Goal: Information Seeking & Learning: Learn about a topic

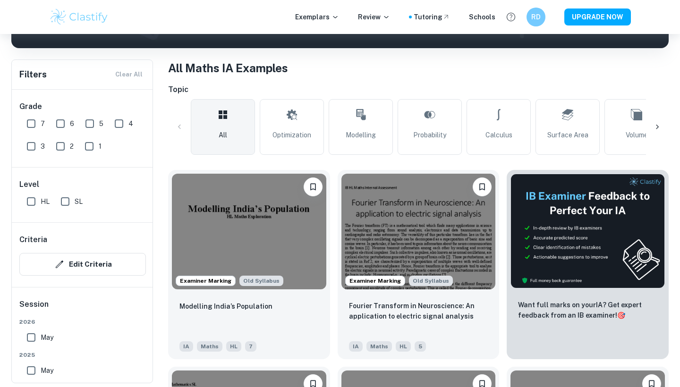
scroll to position [39, 0]
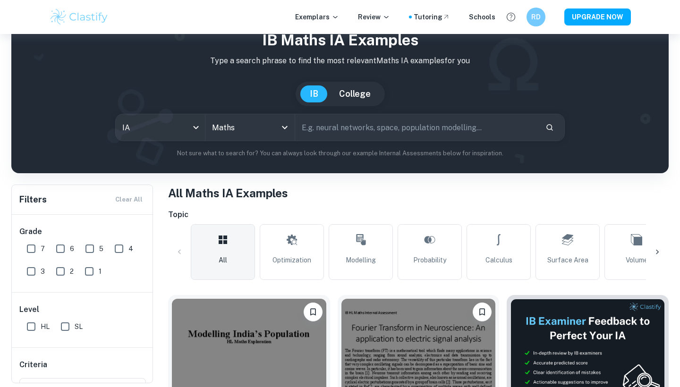
click at [332, 127] on input "text" at bounding box center [416, 127] width 243 height 26
type input "blood pressure"
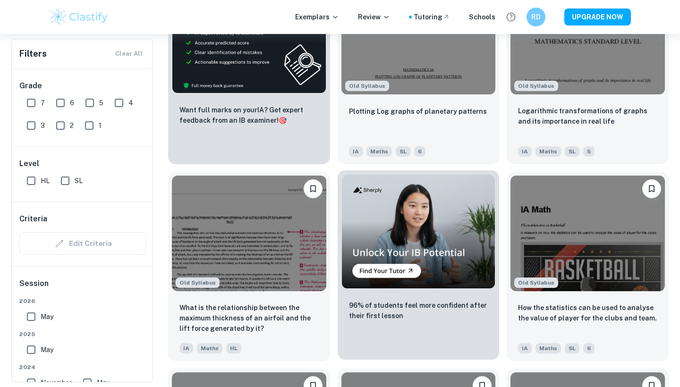
scroll to position [1541, 0]
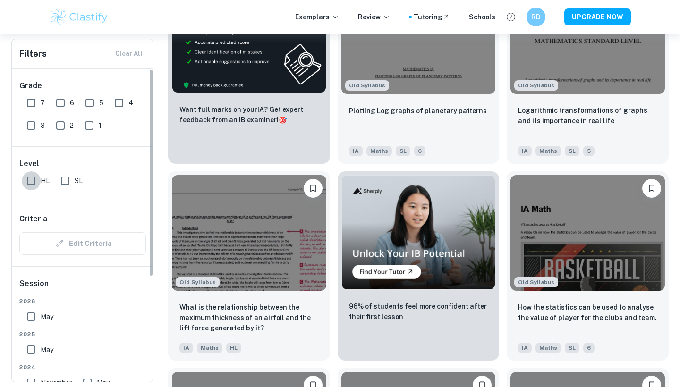
click at [29, 179] on input "HL" at bounding box center [31, 180] width 19 height 19
checkbox input "true"
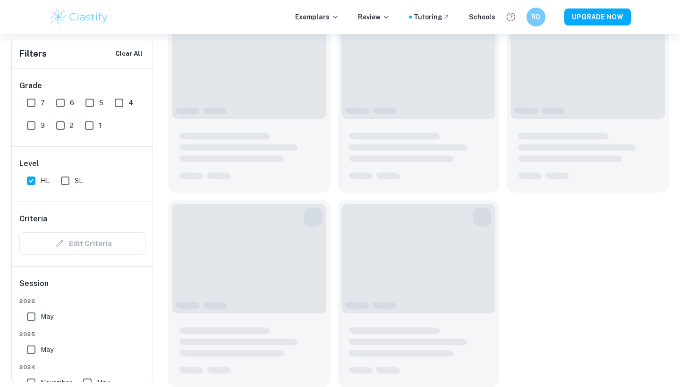
click at [30, 100] on input "7" at bounding box center [31, 102] width 19 height 19
checkbox input "true"
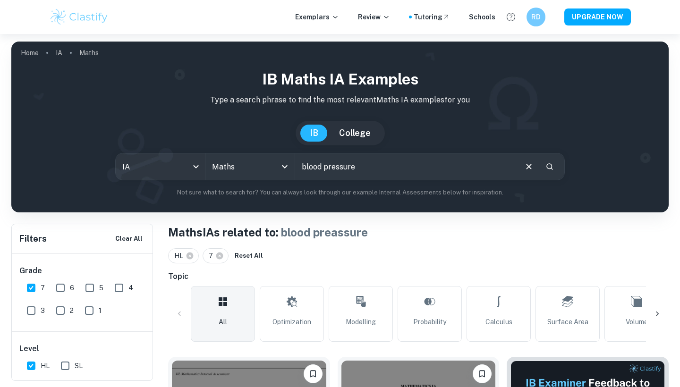
scroll to position [0, 0]
click at [367, 172] on input "blood pressure" at bounding box center [405, 166] width 221 height 26
click at [350, 171] on input "blood" at bounding box center [405, 166] width 221 height 26
type input "b"
type input "modeling"
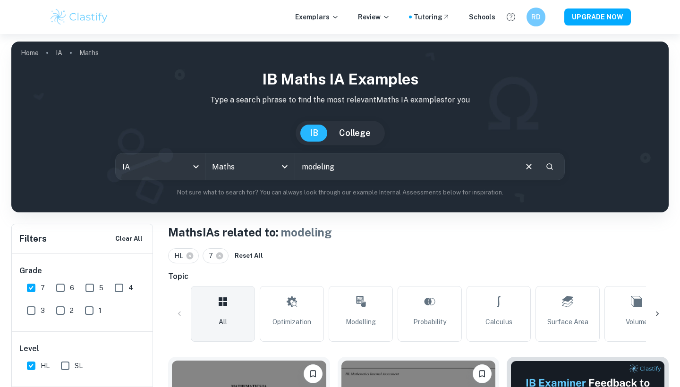
scroll to position [42, 0]
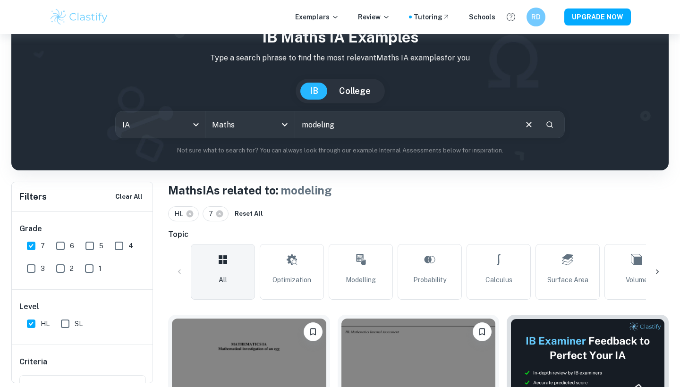
click at [332, 125] on input "modeling" at bounding box center [405, 124] width 221 height 26
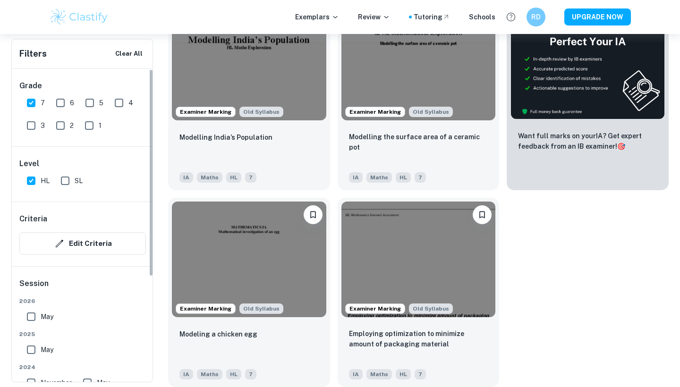
scroll to position [356, 0]
click at [29, 180] on input "HL" at bounding box center [31, 180] width 19 height 19
checkbox input "false"
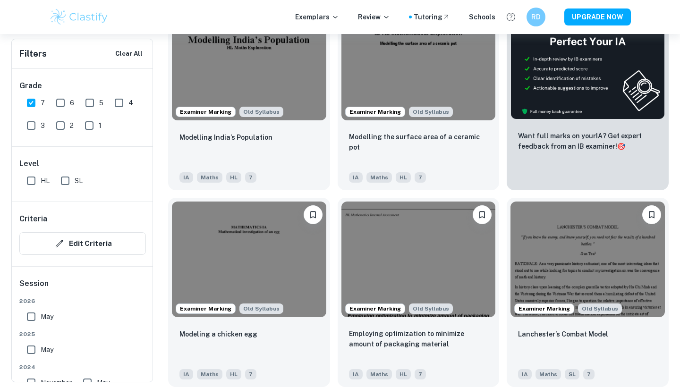
click at [25, 102] on input "7" at bounding box center [31, 102] width 19 height 19
checkbox input "false"
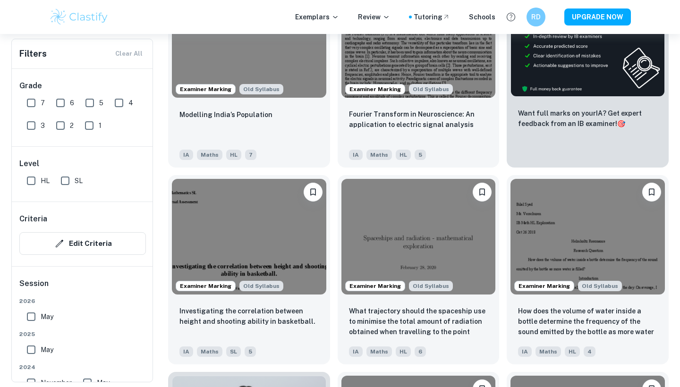
click at [66, 179] on input "SL" at bounding box center [65, 180] width 19 height 19
checkbox input "true"
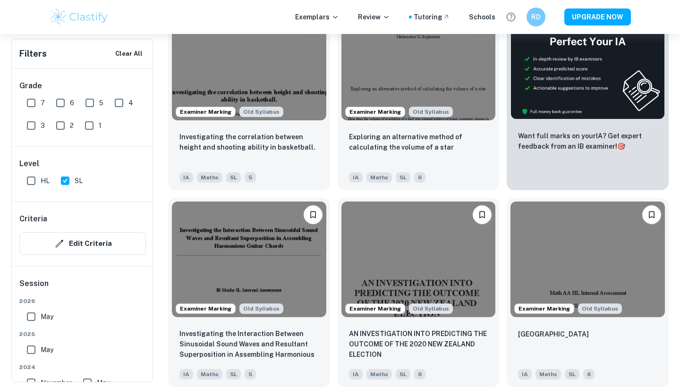
scroll to position [351, 0]
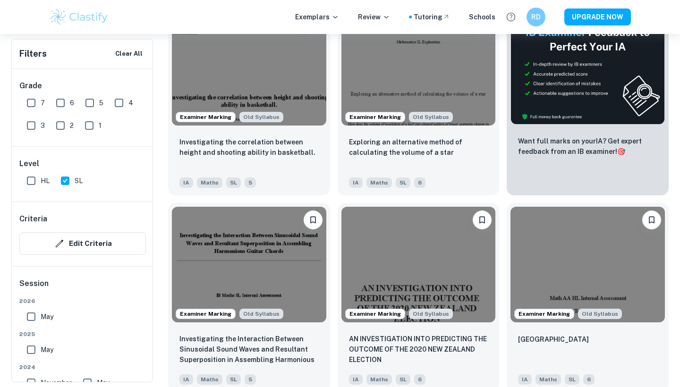
click at [31, 102] on input "7" at bounding box center [31, 102] width 19 height 19
checkbox input "true"
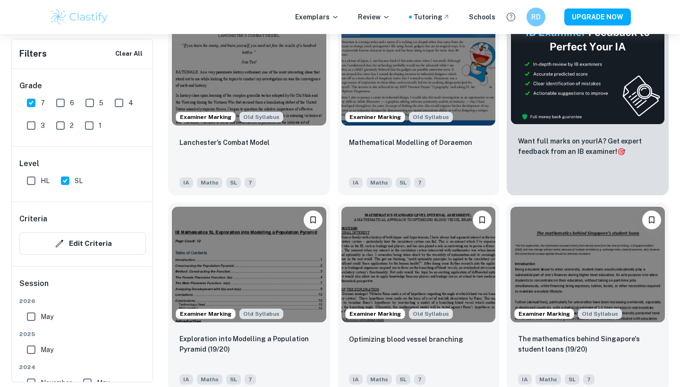
click at [70, 180] on input "SL" at bounding box center [65, 180] width 19 height 19
checkbox input "false"
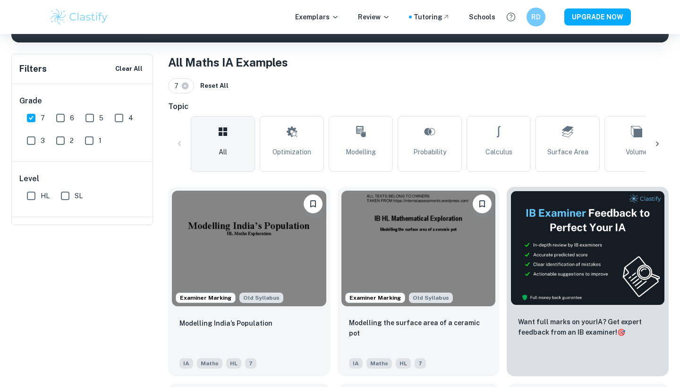
scroll to position [12, 0]
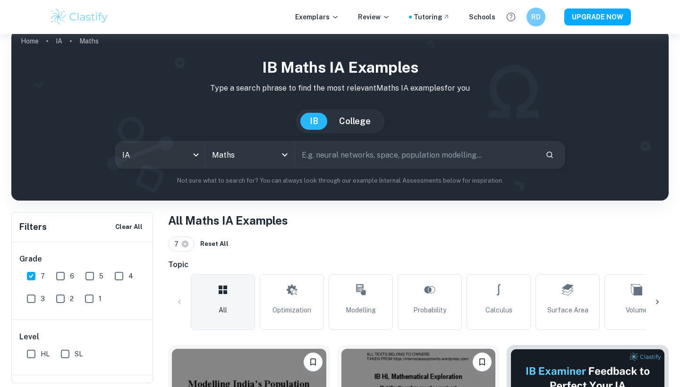
click at [321, 149] on input "text" at bounding box center [416, 155] width 243 height 26
type input "modelling"
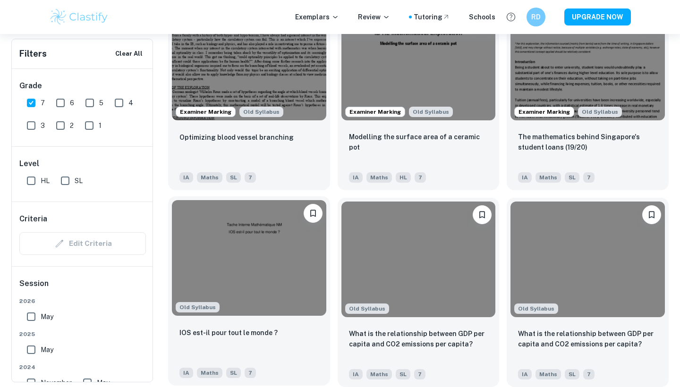
scroll to position [947, 0]
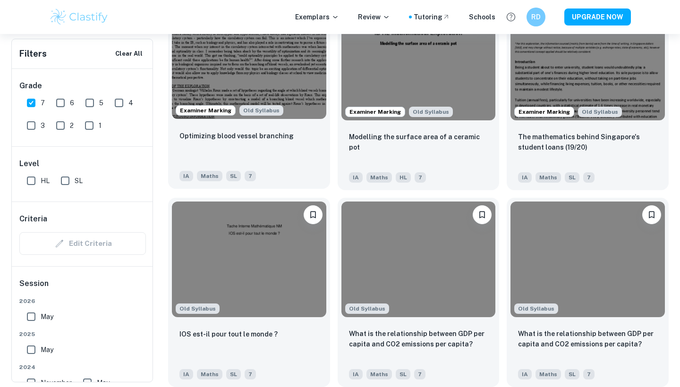
click at [265, 140] on p "Optimizing blood vessel branching" at bounding box center [236, 136] width 114 height 10
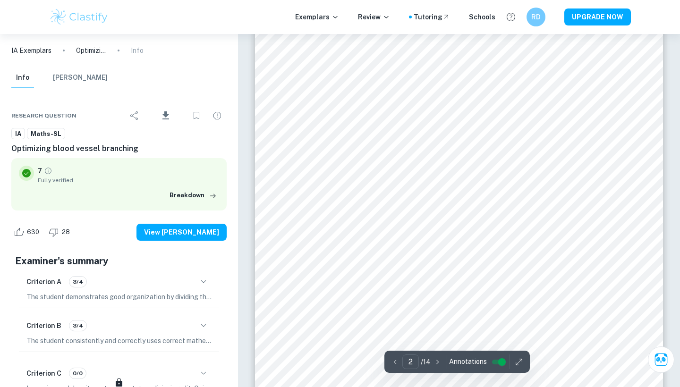
scroll to position [831, 0]
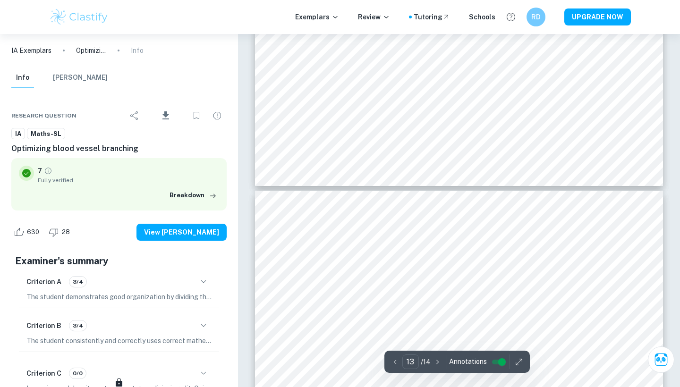
type input "14"
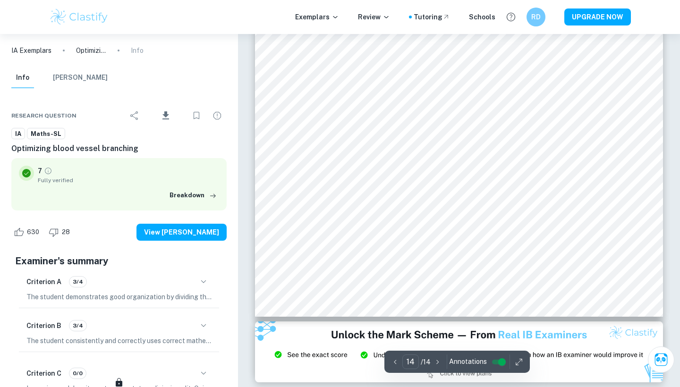
scroll to position [8064, 0]
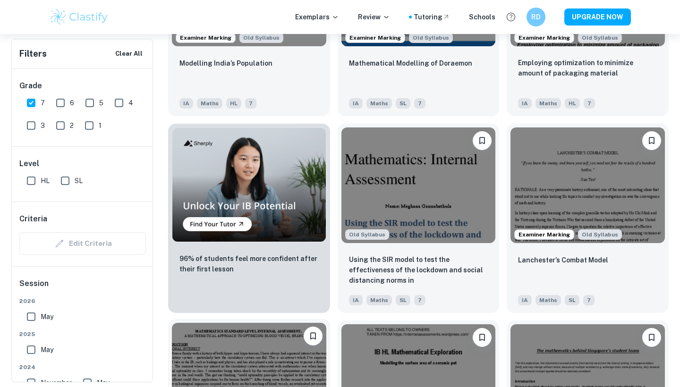
scroll to position [522, 0]
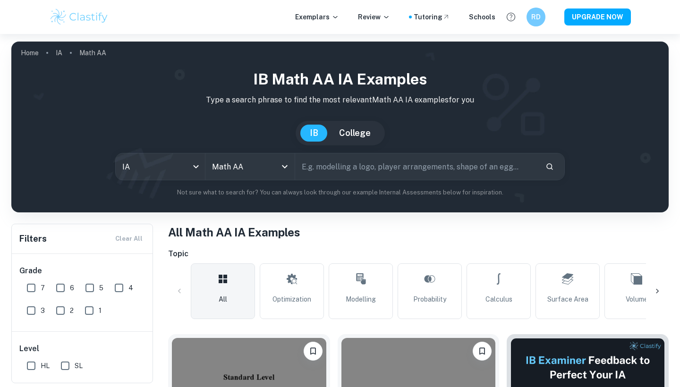
click at [338, 171] on input "text" at bounding box center [416, 166] width 243 height 26
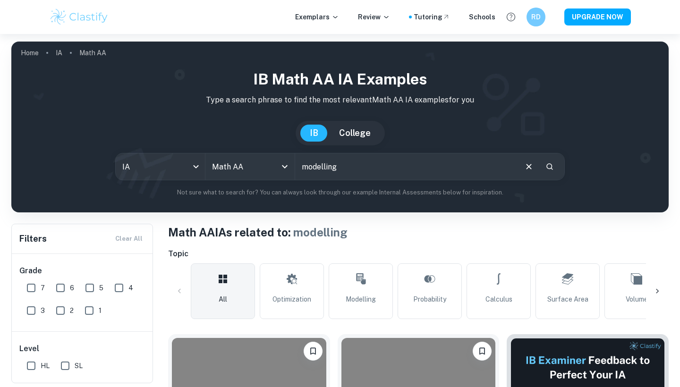
click at [404, 158] on input "modelling" at bounding box center [405, 166] width 221 height 26
click at [390, 166] on input "modelling" at bounding box center [405, 166] width 221 height 26
type input "modelling blood"
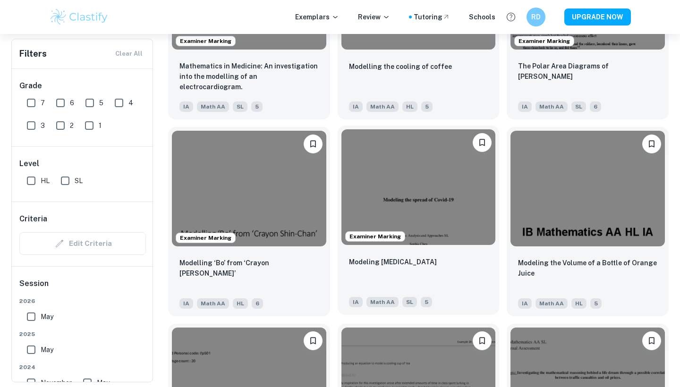
scroll to position [865, 0]
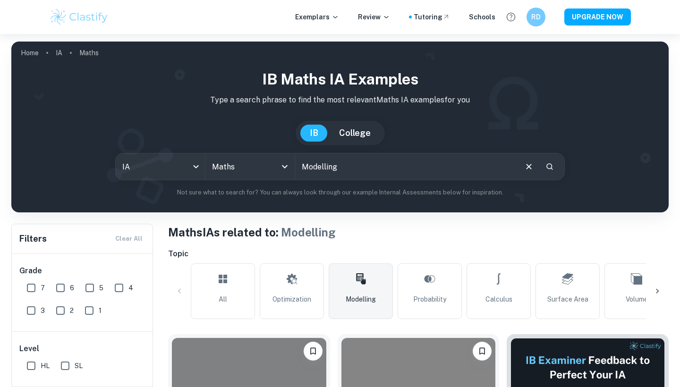
scroll to position [155, 0]
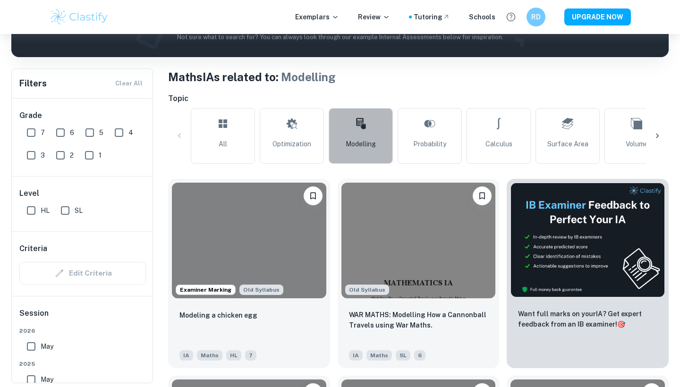
click at [330, 133] on link "Modelling" at bounding box center [361, 136] width 64 height 56
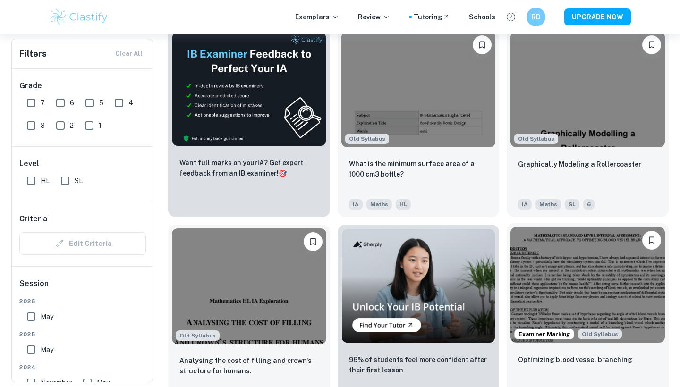
scroll to position [1489, 0]
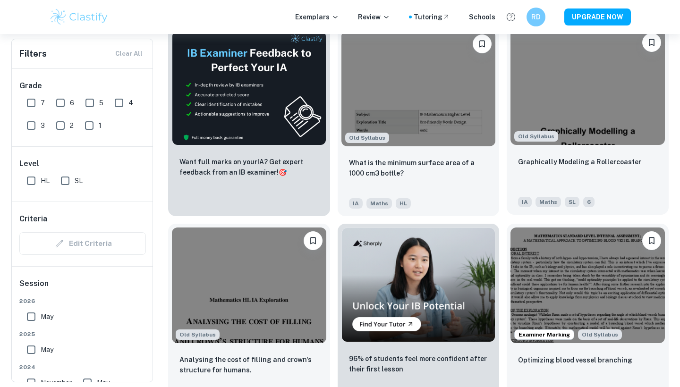
click at [574, 110] on img at bounding box center [587, 87] width 154 height 116
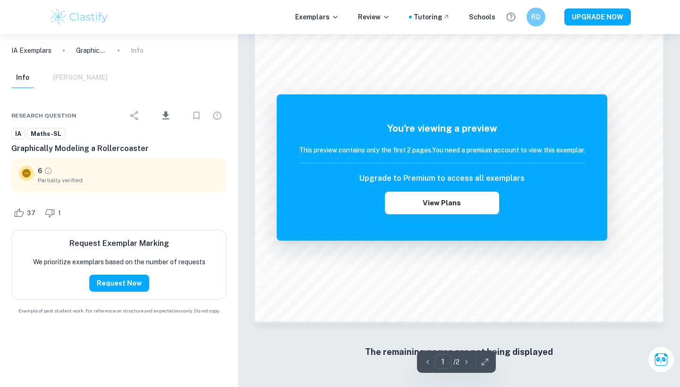
scroll to position [879, 0]
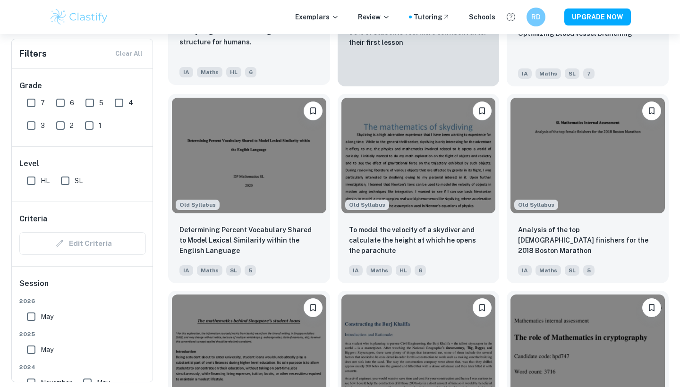
scroll to position [1816, 0]
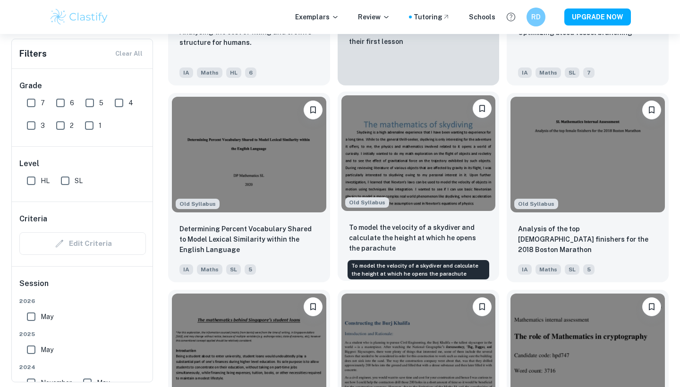
click at [427, 242] on p "To model the velocity of a skydiver and calculate the height at which he opens …" at bounding box center [418, 237] width 139 height 31
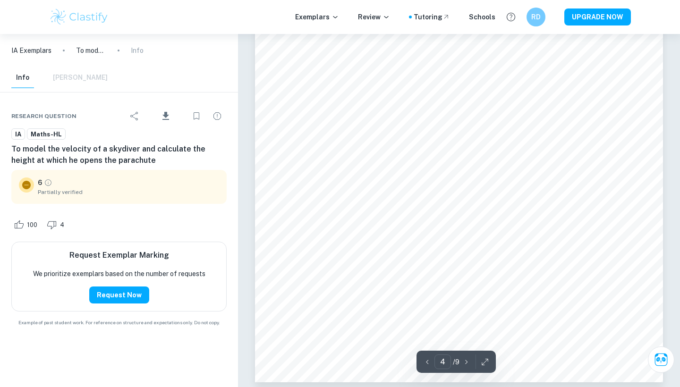
scroll to position [2111, 0]
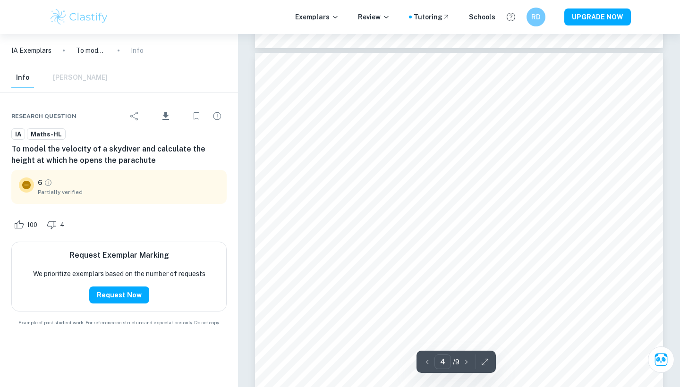
type input "5"
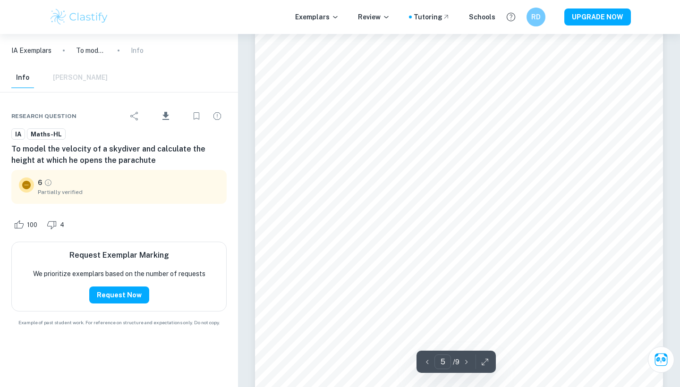
scroll to position [2849, 0]
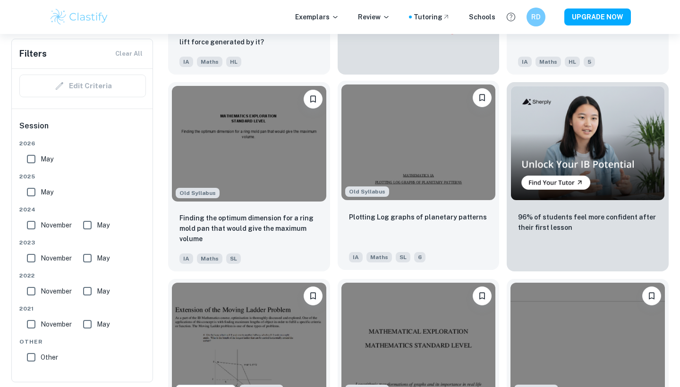
scroll to position [2653, 0]
